Goal: Task Accomplishment & Management: Use online tool/utility

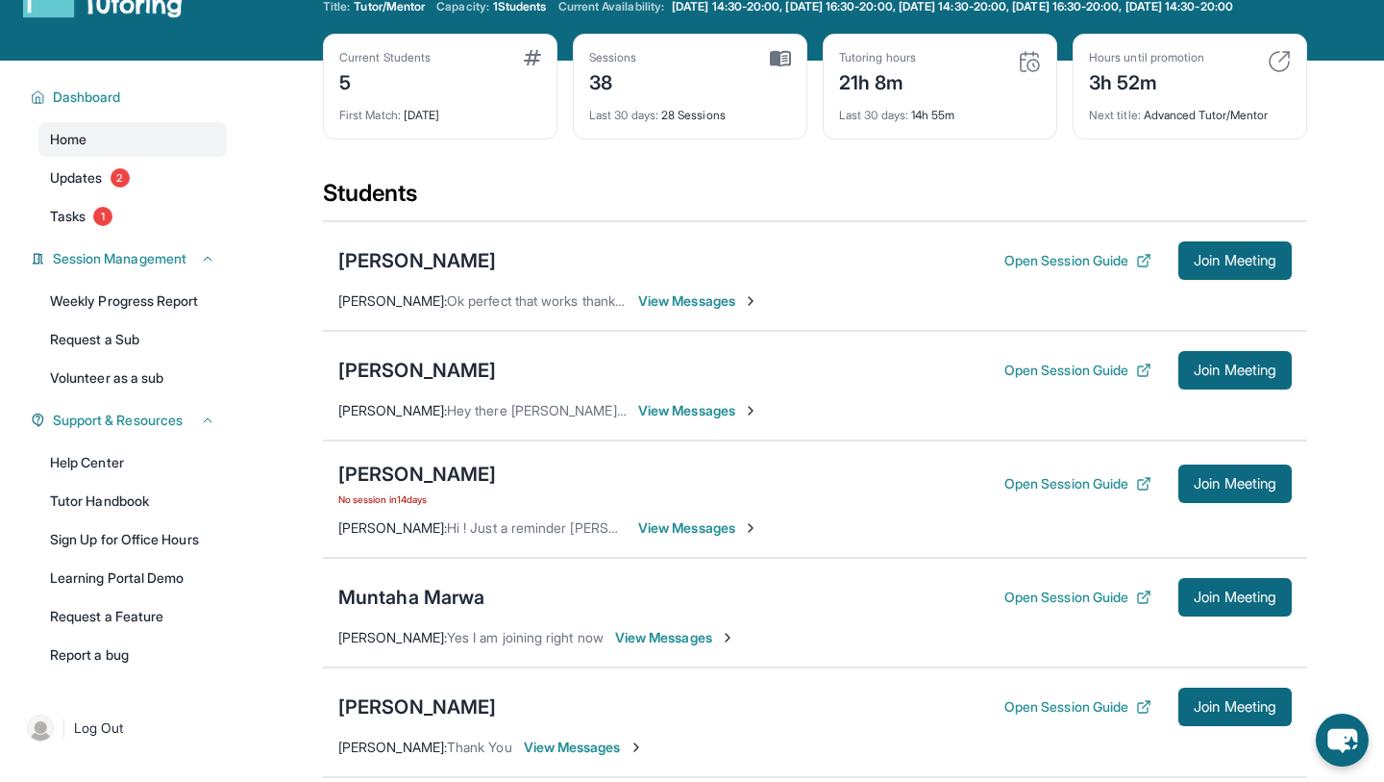
scroll to position [61, 0]
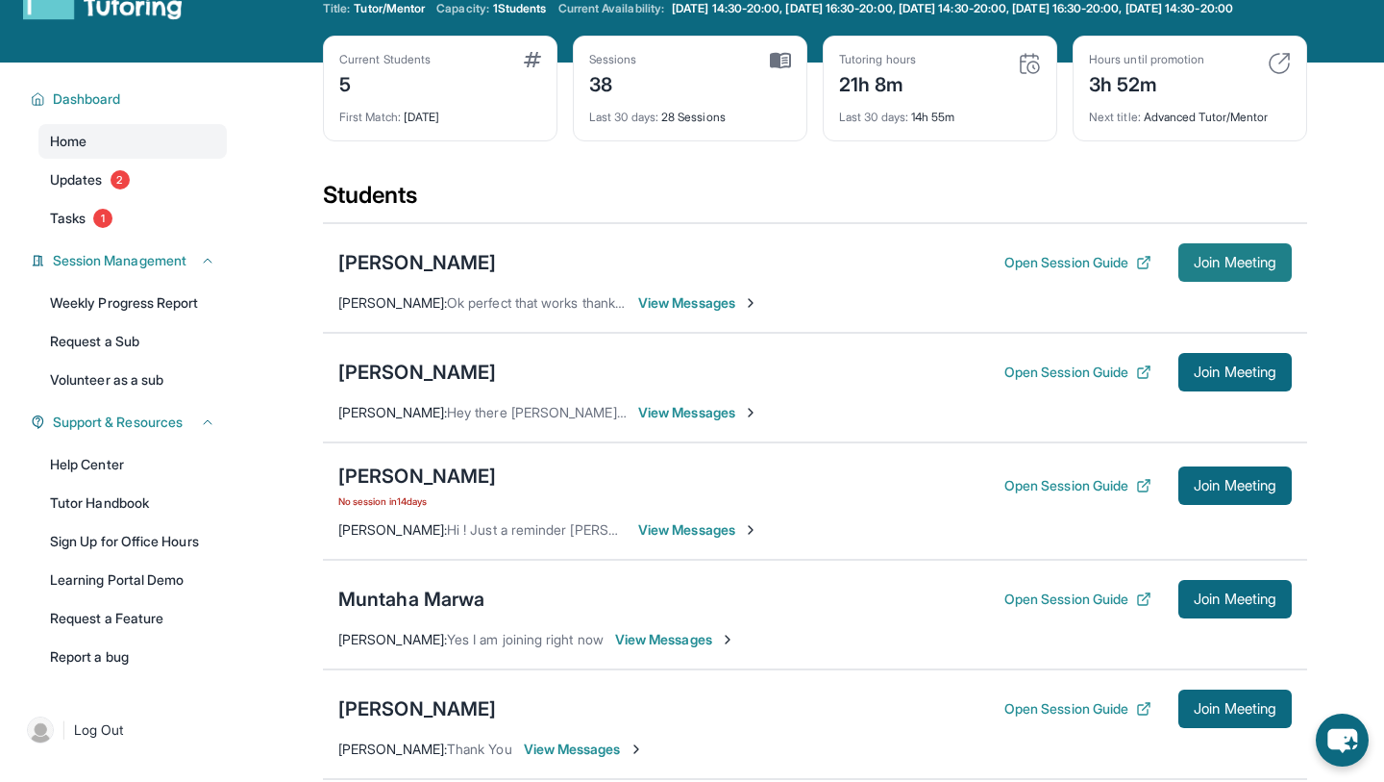
click at [1209, 268] on span "Join Meeting" at bounding box center [1235, 263] width 83 height 12
click at [416, 273] on div "[PERSON_NAME]" at bounding box center [417, 262] width 158 height 27
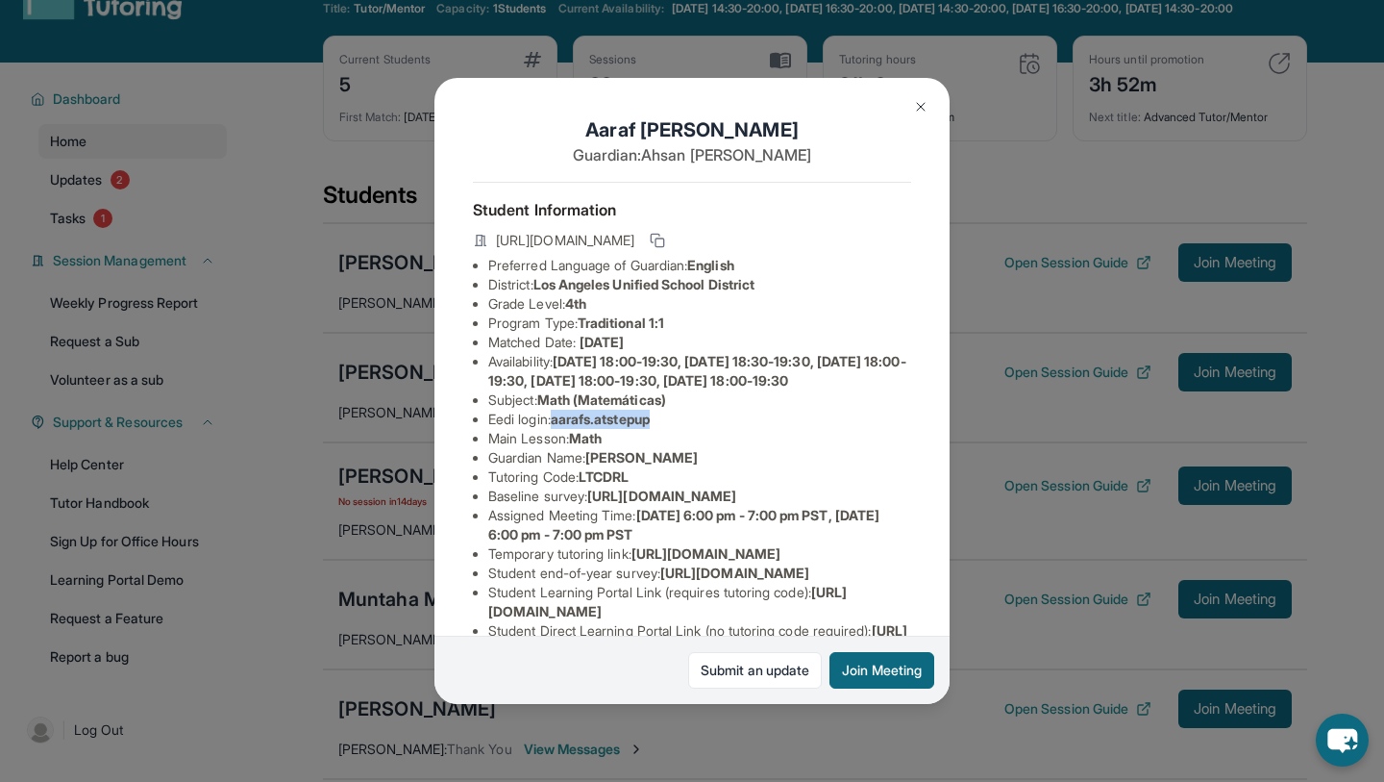
drag, startPoint x: 560, startPoint y: 433, endPoint x: 698, endPoint y: 445, distance: 139.0
click at [698, 429] on li "Eedi login : aarafs.atstepup" at bounding box center [699, 419] width 423 height 19
copy span "aarafs.atstepup"
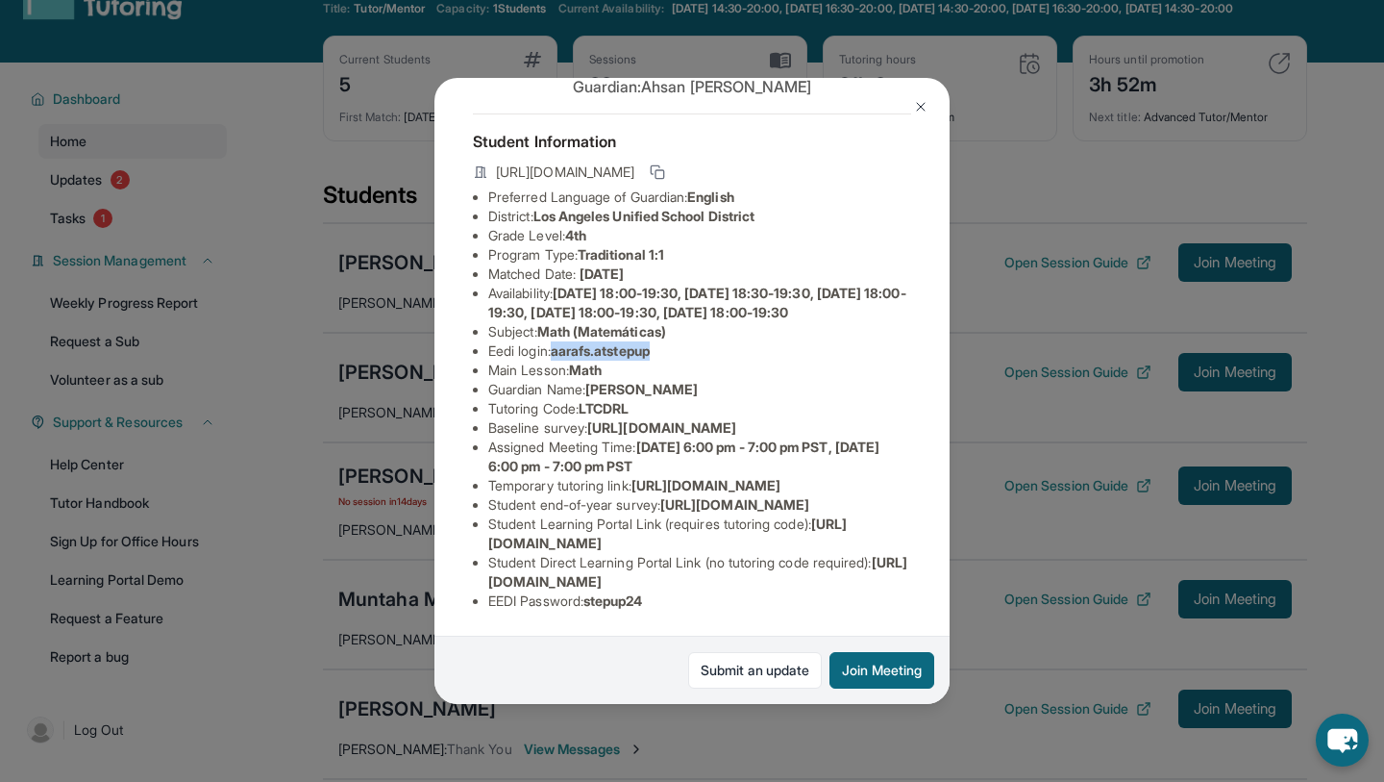
scroll to position [260, 0]
